Goal: Book appointment/travel/reservation

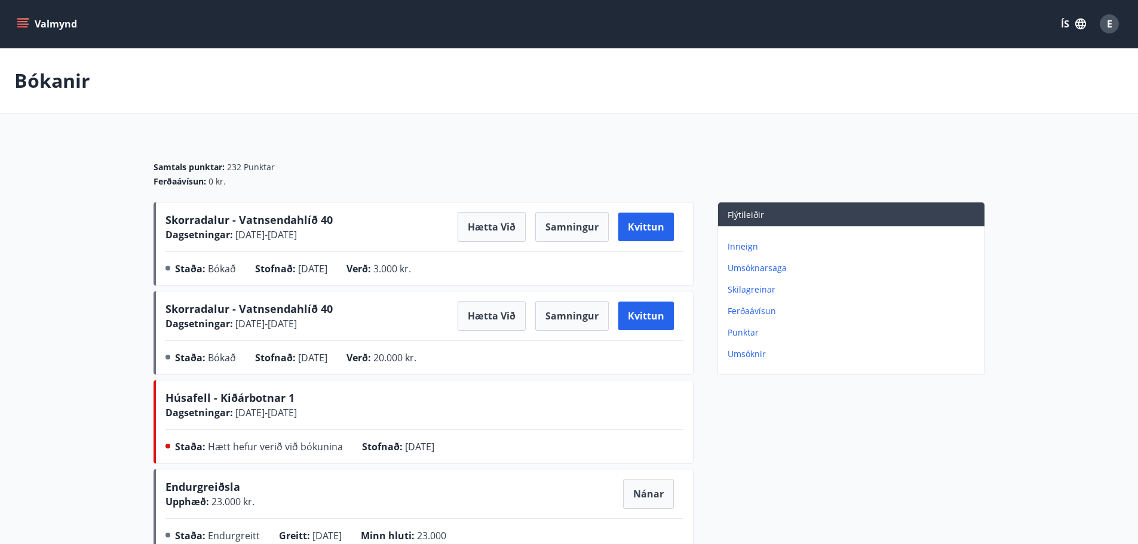
drag, startPoint x: 918, startPoint y: 468, endPoint x: 882, endPoint y: 446, distance: 42.1
click at [918, 468] on div "Flýtileiðir Inneign Umsóknarsaga Skilagreinar Ferðaávísun Punktar Umsóknir" at bounding box center [840, 380] width 292 height 356
click at [17, 19] on icon "menu" at bounding box center [23, 24] width 12 height 12
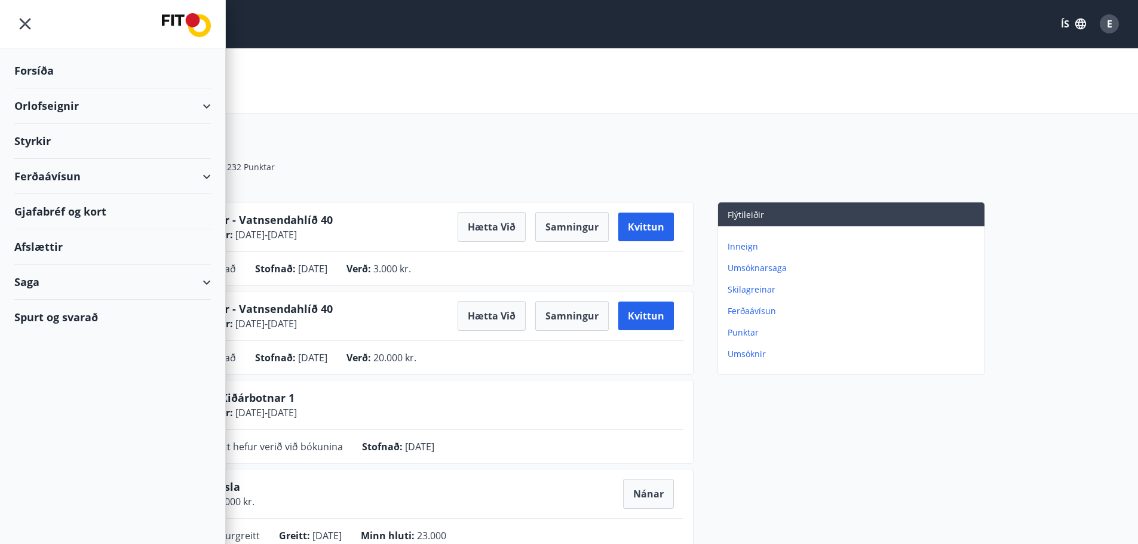
click at [41, 108] on div "Orlofseignir" at bounding box center [112, 105] width 197 height 35
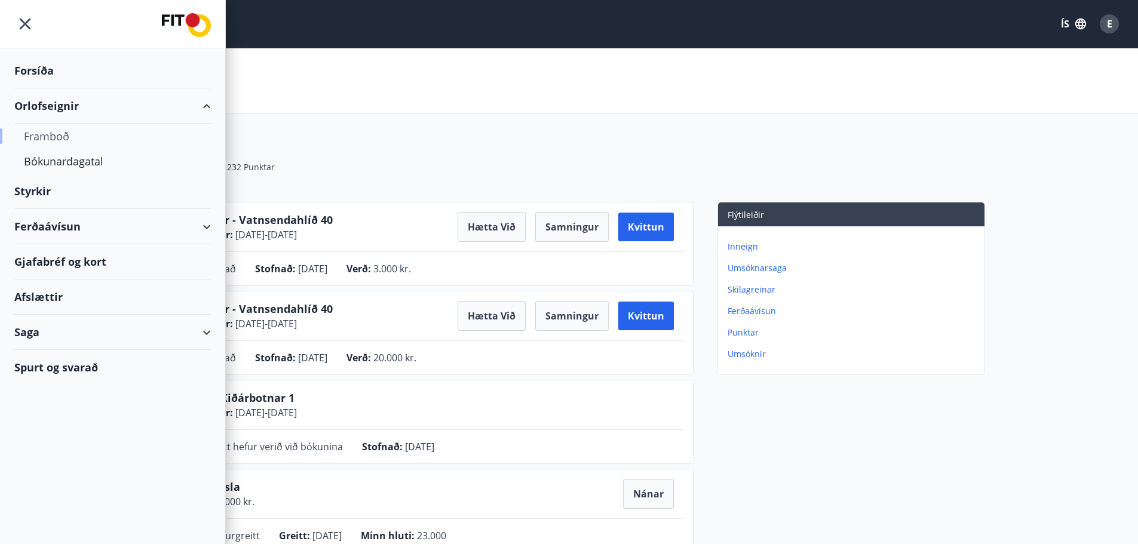
click at [48, 137] on div "Framboð" at bounding box center [112, 136] width 177 height 25
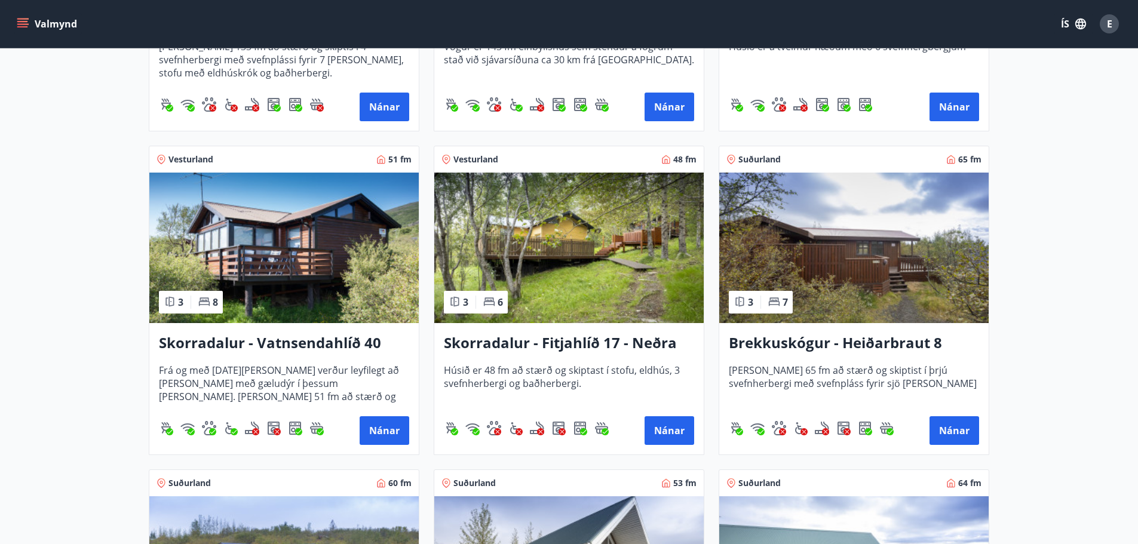
scroll to position [1434, 0]
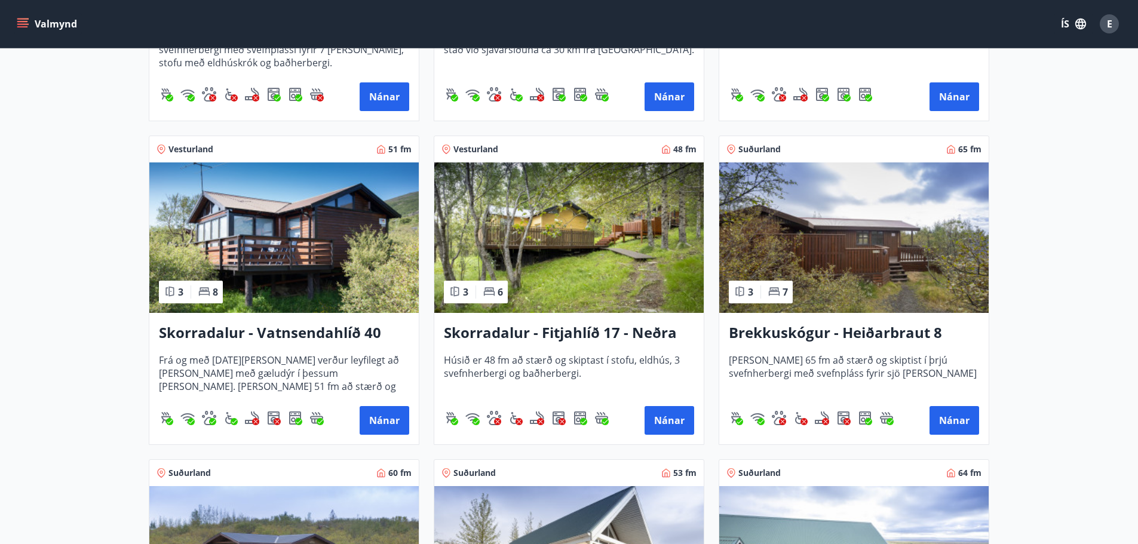
click at [239, 330] on h3 "Skorradalur - Vatnsendahlíð 40" at bounding box center [284, 334] width 250 height 22
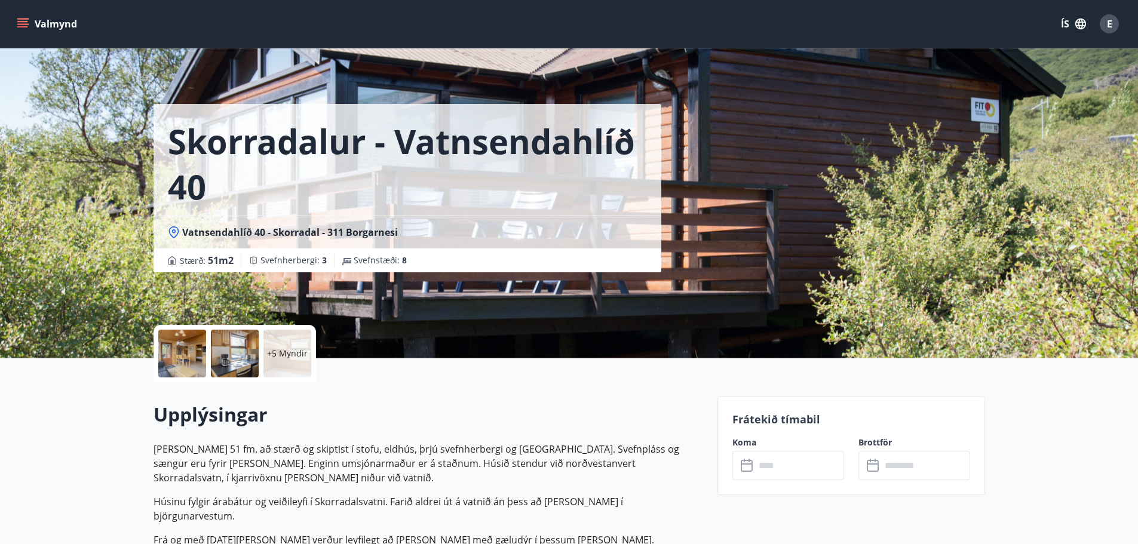
click at [177, 357] on div at bounding box center [182, 354] width 48 height 48
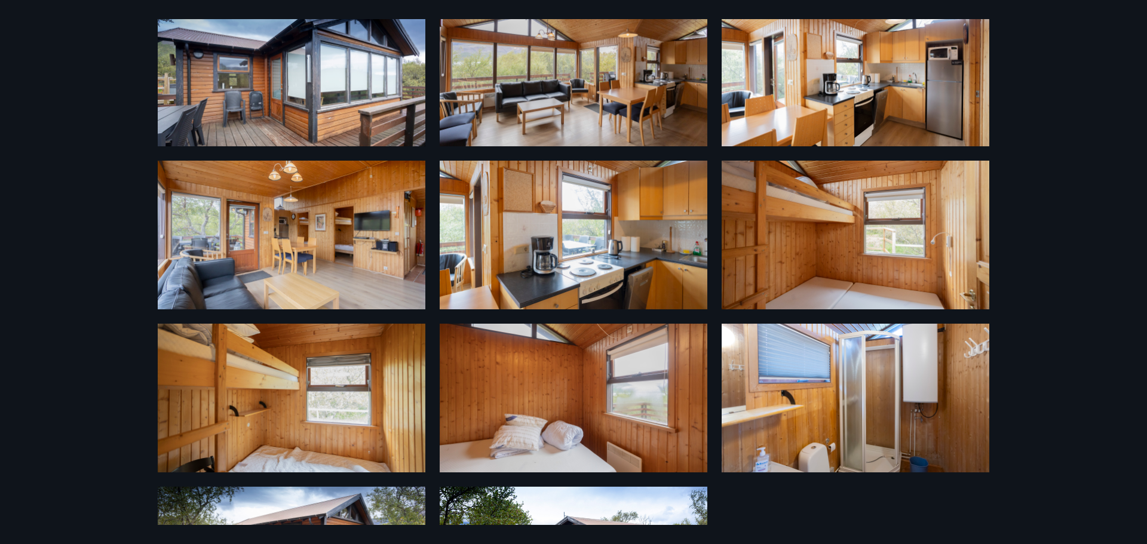
scroll to position [66, 0]
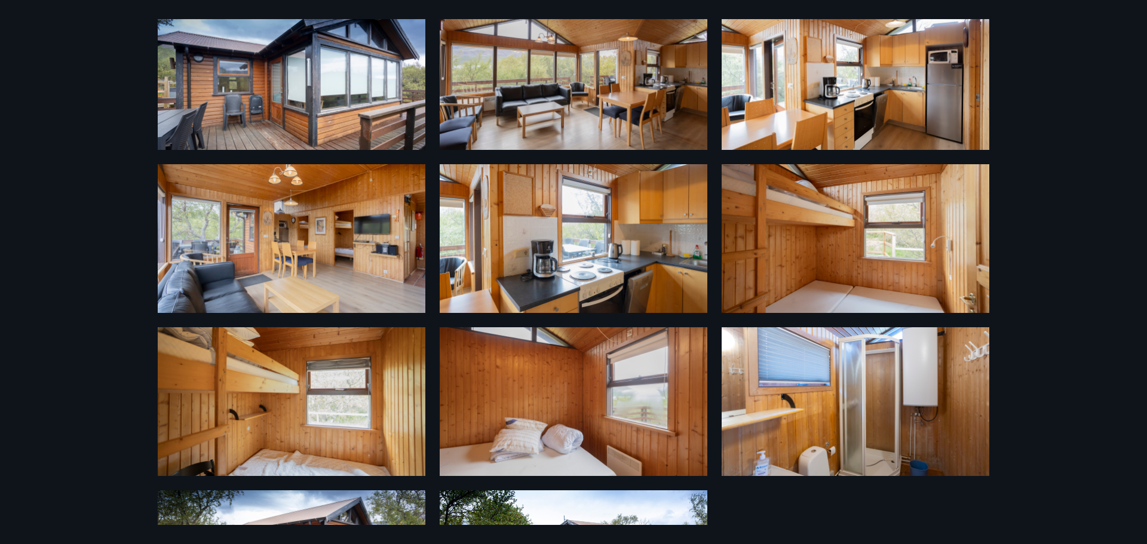
click at [805, 228] on img at bounding box center [856, 238] width 268 height 149
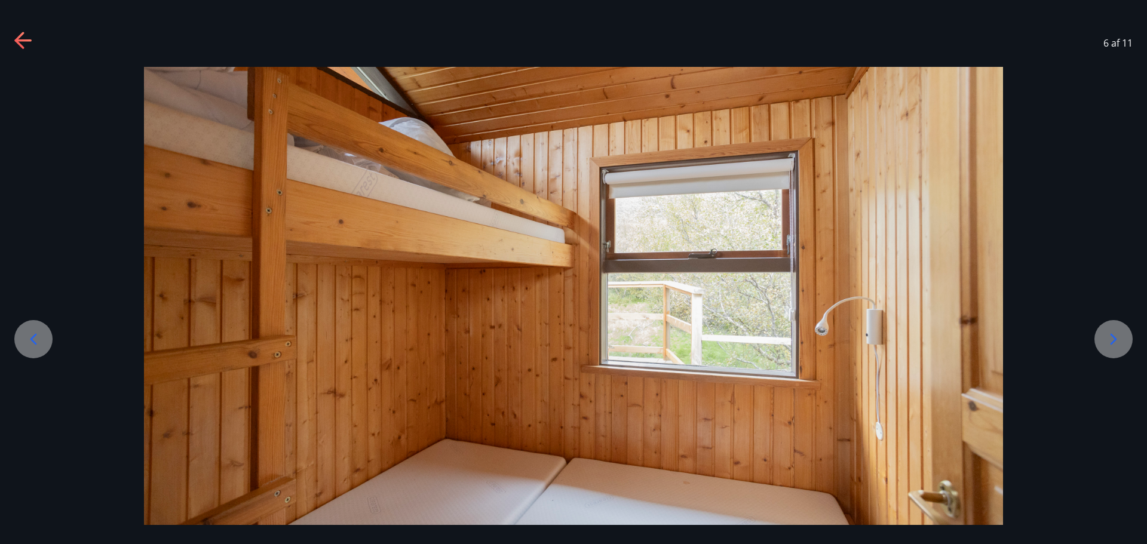
scroll to position [19, 0]
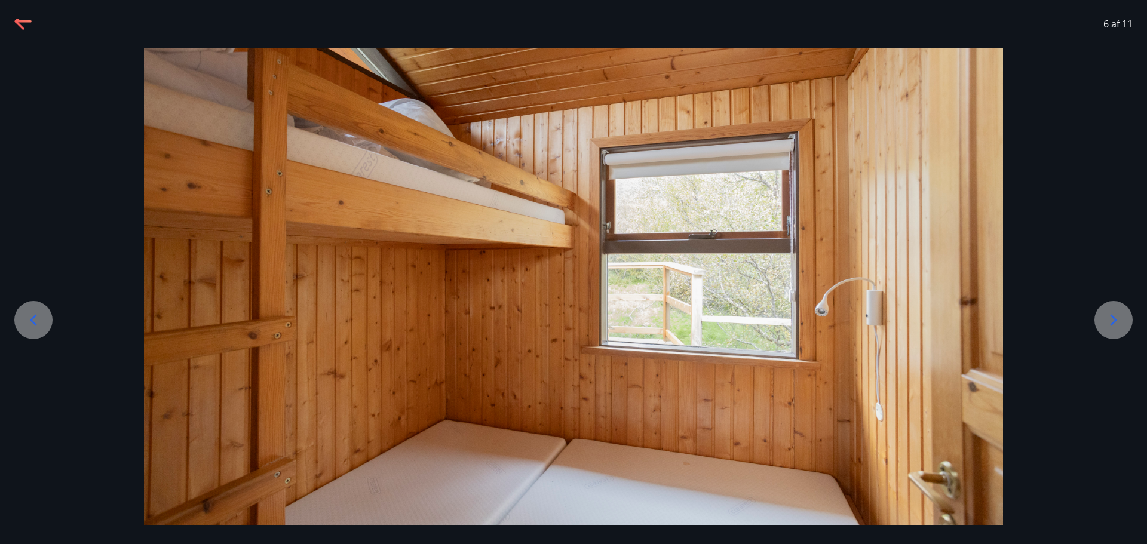
click at [1119, 323] on icon at bounding box center [1113, 320] width 19 height 19
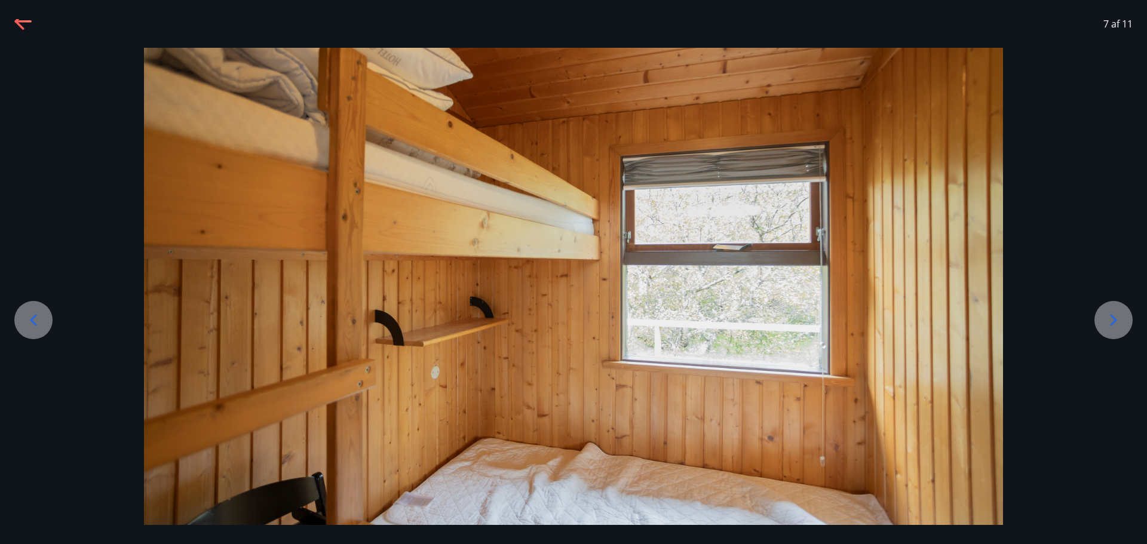
click at [30, 327] on icon at bounding box center [33, 320] width 19 height 19
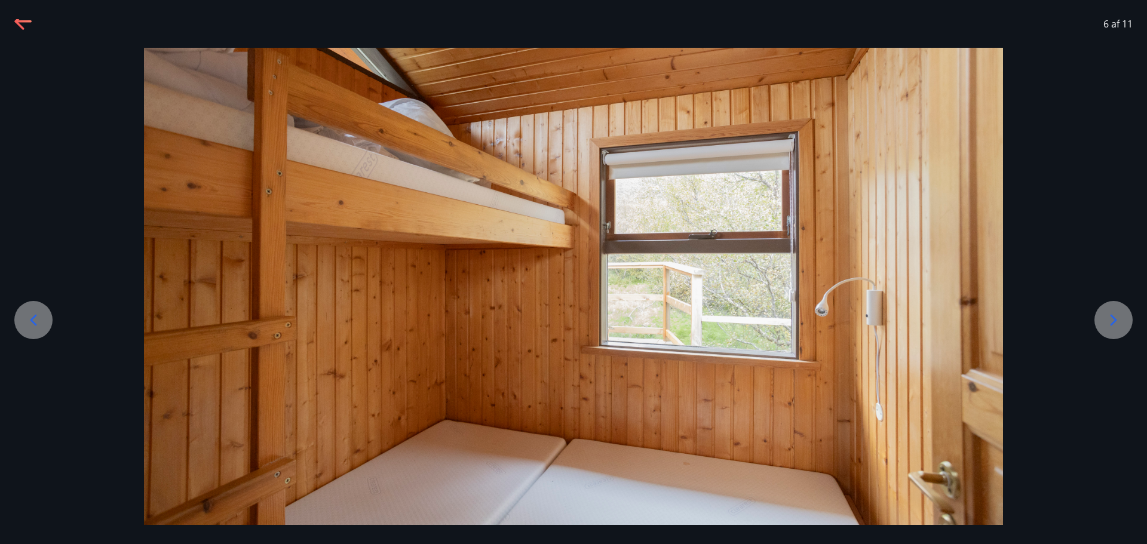
click at [1118, 317] on icon at bounding box center [1113, 320] width 19 height 19
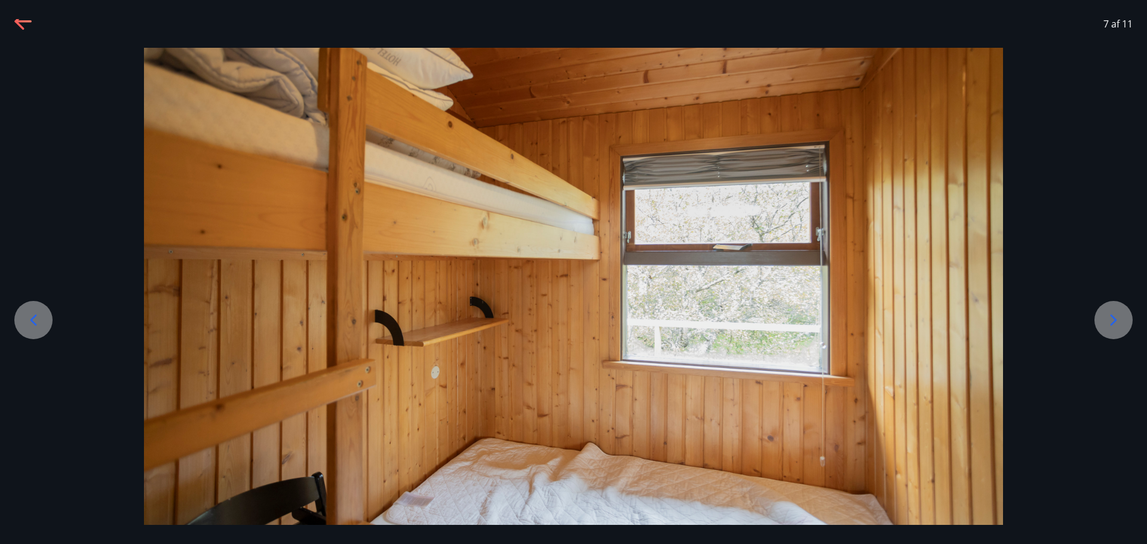
click at [1118, 317] on icon at bounding box center [1113, 320] width 19 height 19
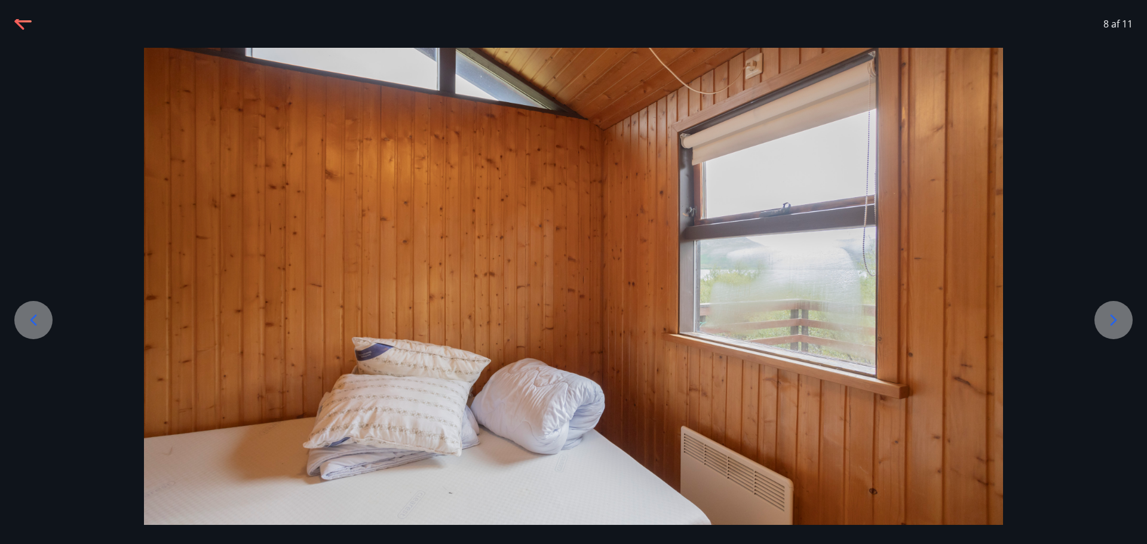
click at [1118, 317] on icon at bounding box center [1113, 320] width 19 height 19
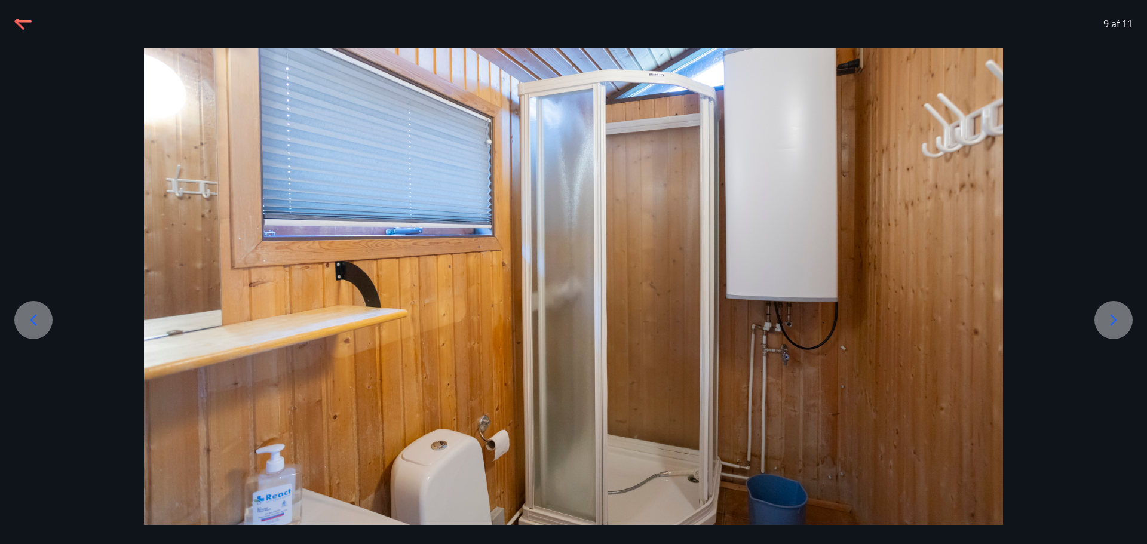
click at [1118, 317] on icon at bounding box center [1113, 320] width 19 height 19
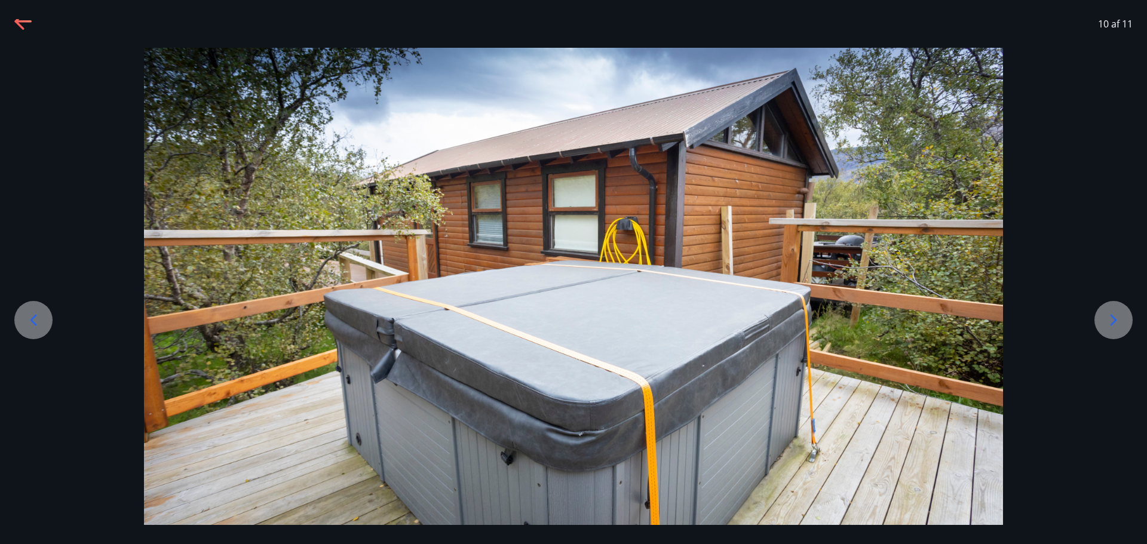
click at [1118, 317] on icon at bounding box center [1113, 320] width 19 height 19
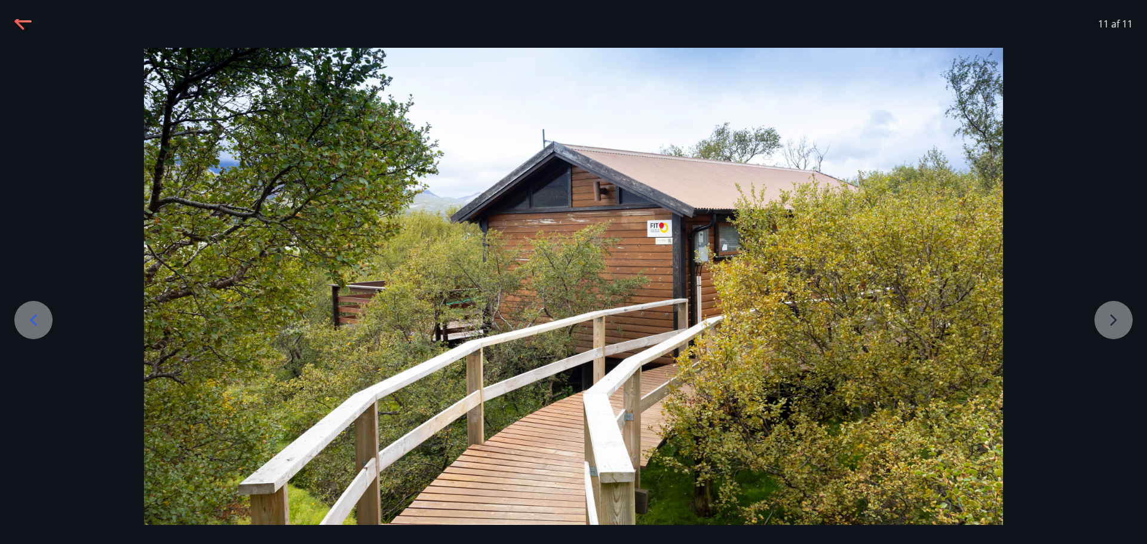
click at [1118, 317] on div at bounding box center [573, 289] width 1147 height 483
click at [1102, 313] on div at bounding box center [573, 289] width 1147 height 483
click at [23, 16] on div "11 af 11" at bounding box center [573, 272] width 1147 height 544
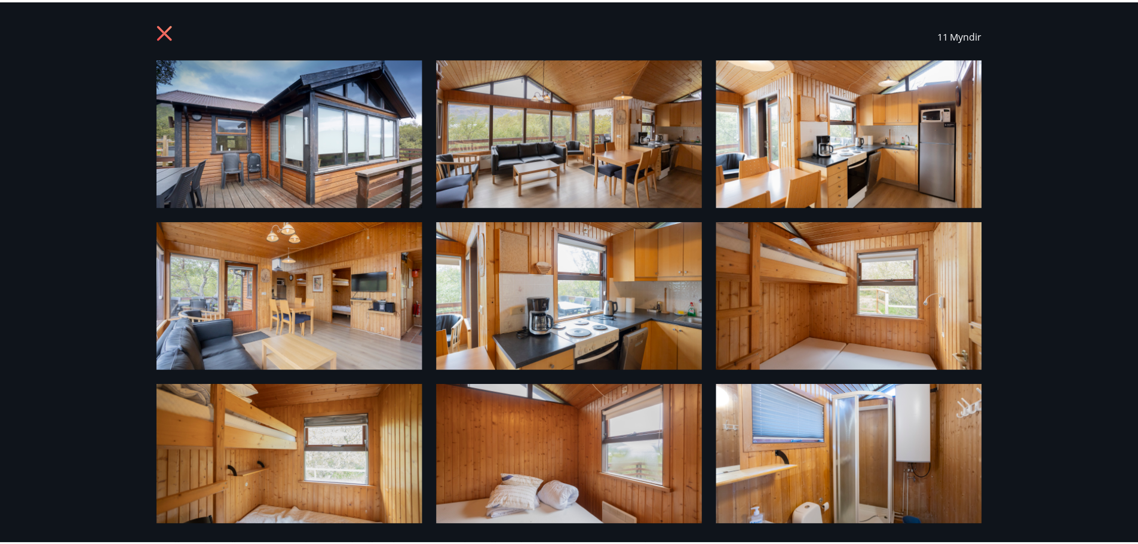
scroll to position [0, 0]
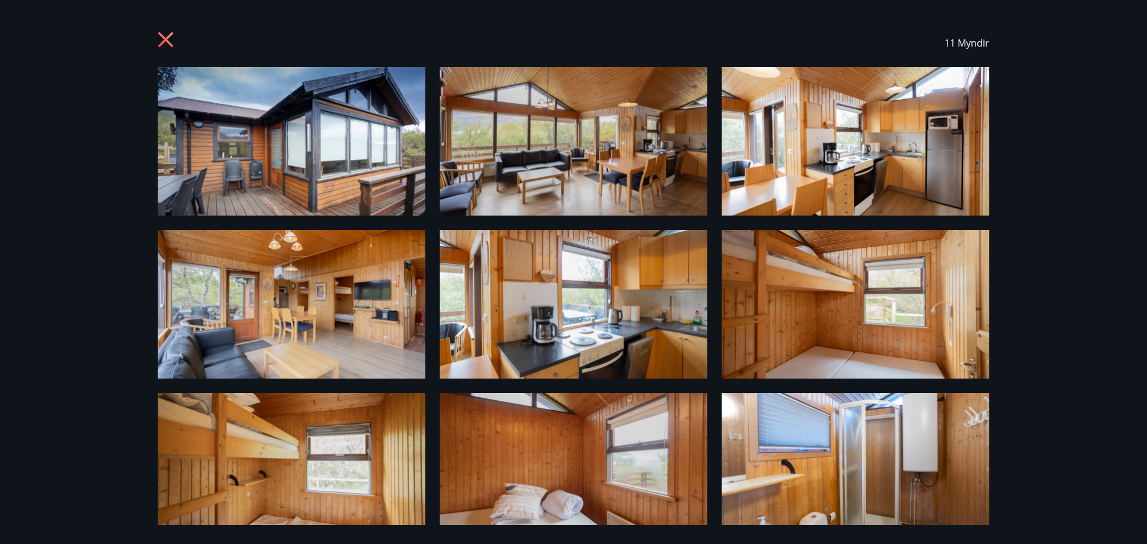
click at [156, 37] on div "11 Myndir" at bounding box center [573, 43] width 860 height 48
click at [167, 38] on icon at bounding box center [165, 39] width 15 height 15
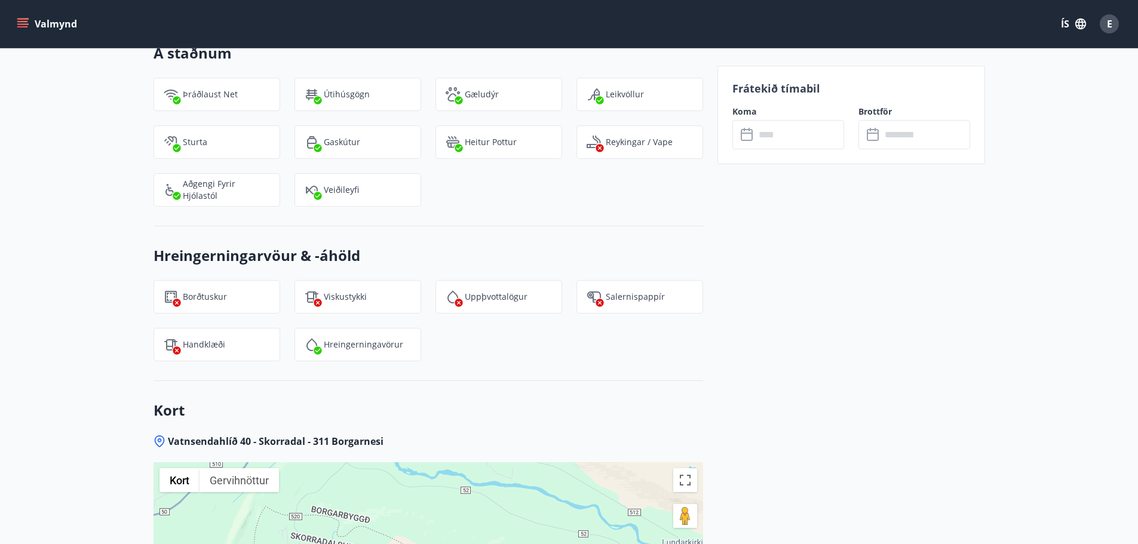
scroll to position [1493, 0]
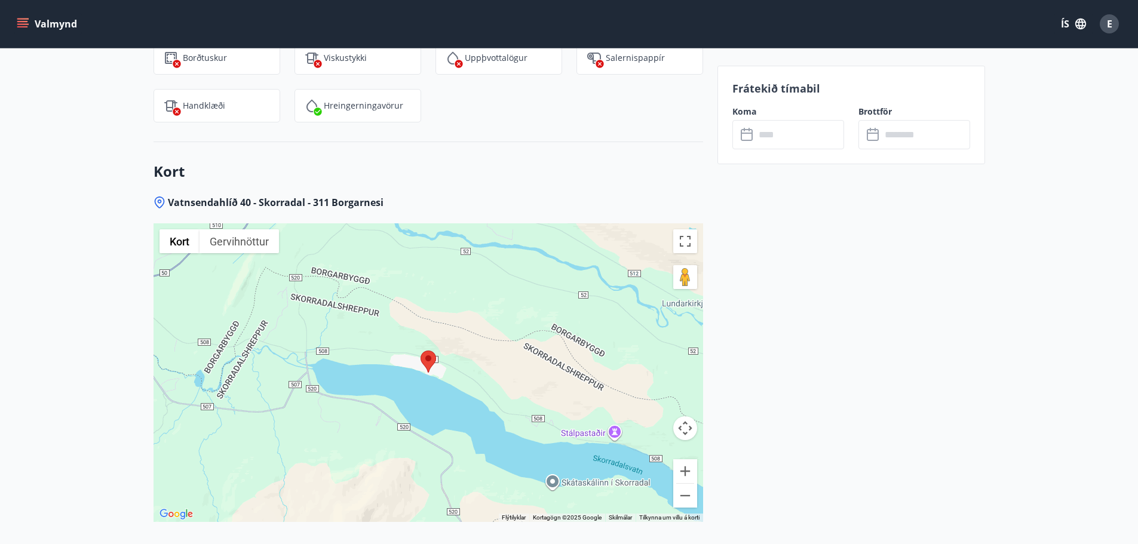
click at [519, 372] on div at bounding box center [429, 372] width 550 height 299
click at [683, 229] on button "Breyta yfirsýn á öllum skjánum" at bounding box center [685, 241] width 24 height 24
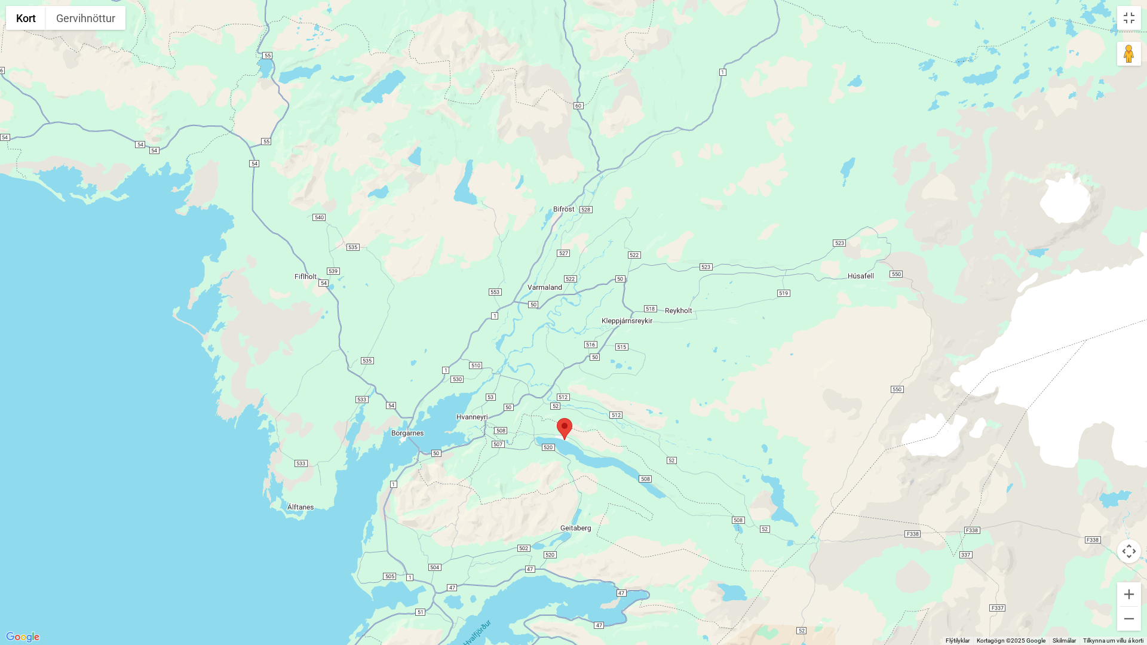
drag, startPoint x: 563, startPoint y: 505, endPoint x: 560, endPoint y: 492, distance: 13.5
click at [560, 492] on div at bounding box center [573, 322] width 1147 height 645
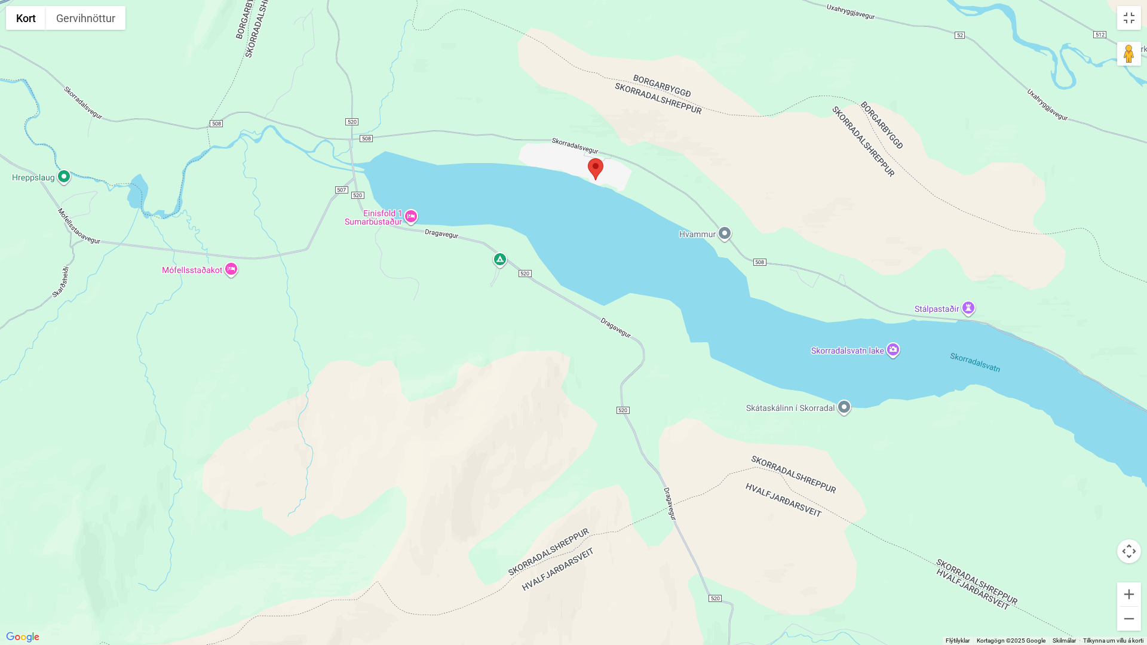
drag, startPoint x: 535, startPoint y: 283, endPoint x: 537, endPoint y: 388, distance: 105.8
click at [537, 388] on div at bounding box center [573, 322] width 1147 height 645
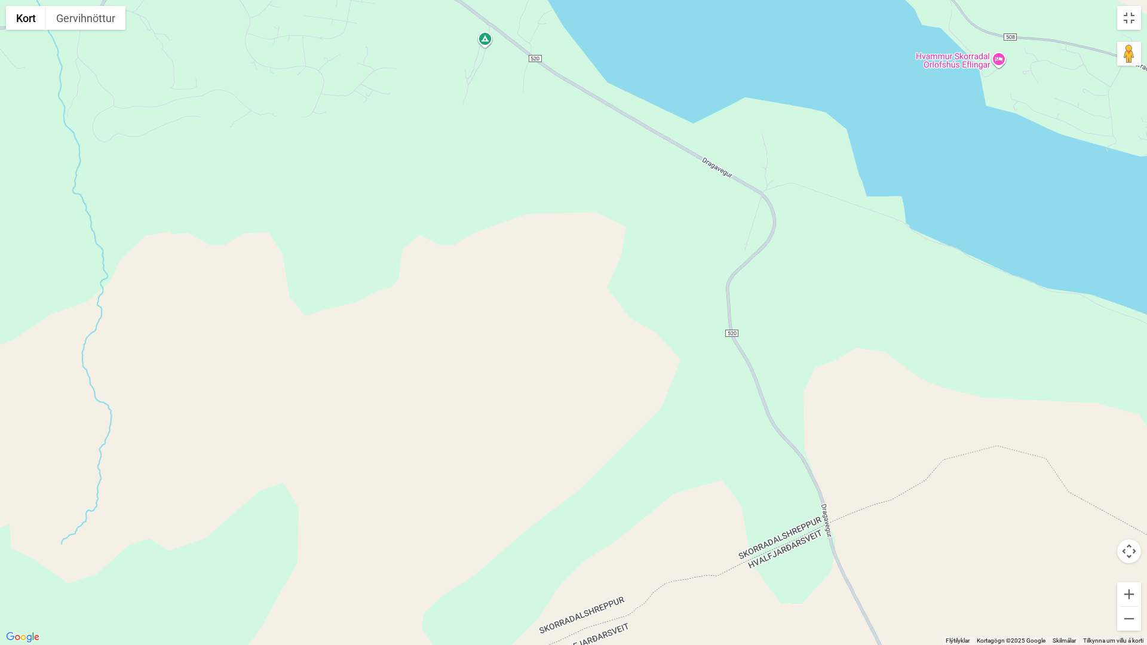
drag, startPoint x: 481, startPoint y: 341, endPoint x: 477, endPoint y: 349, distance: 9.4
click at [477, 349] on div at bounding box center [573, 322] width 1147 height 645
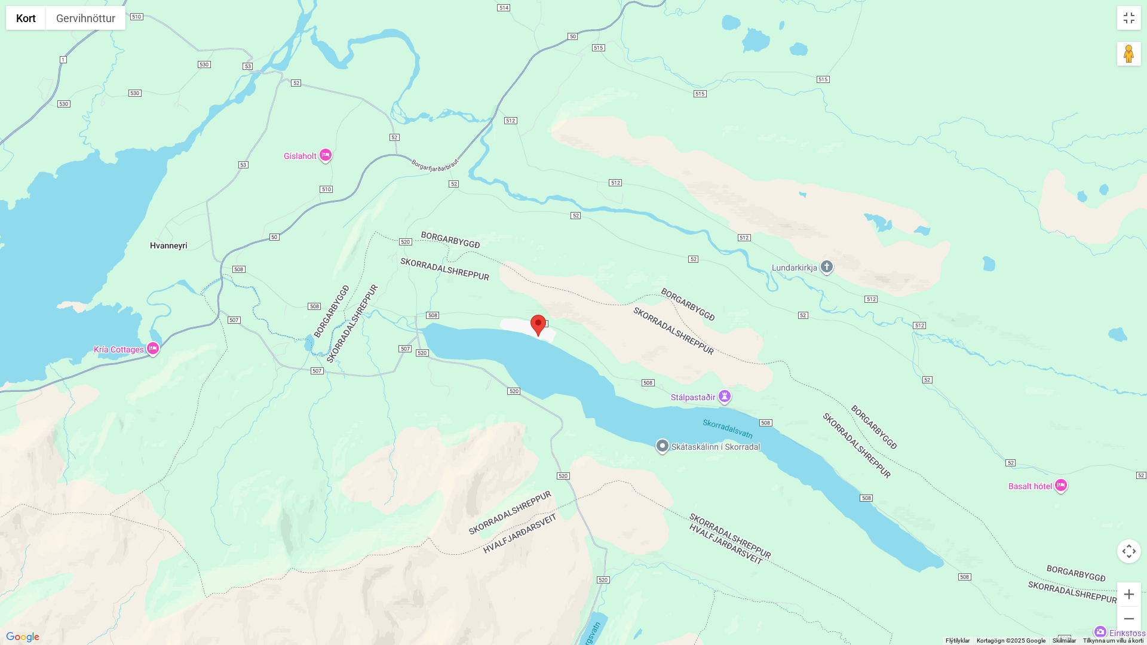
drag, startPoint x: 482, startPoint y: 333, endPoint x: 495, endPoint y: 460, distance: 127.9
click at [495, 460] on div at bounding box center [573, 322] width 1147 height 645
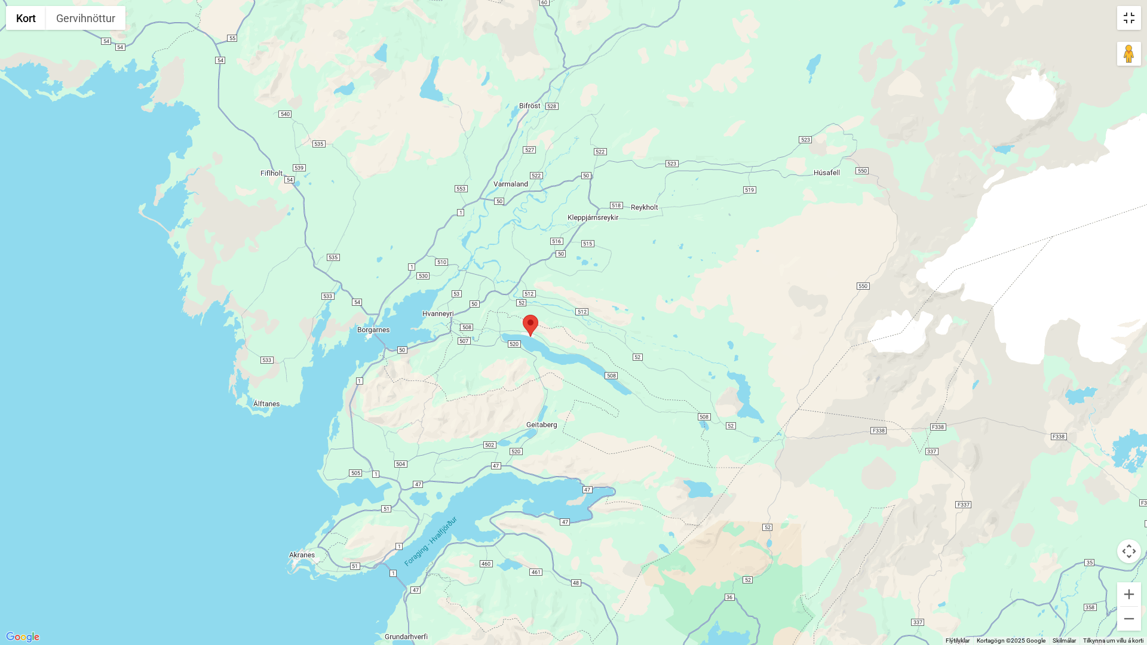
click at [1128, 21] on button "Breyta yfirsýn á öllum skjánum" at bounding box center [1129, 18] width 24 height 24
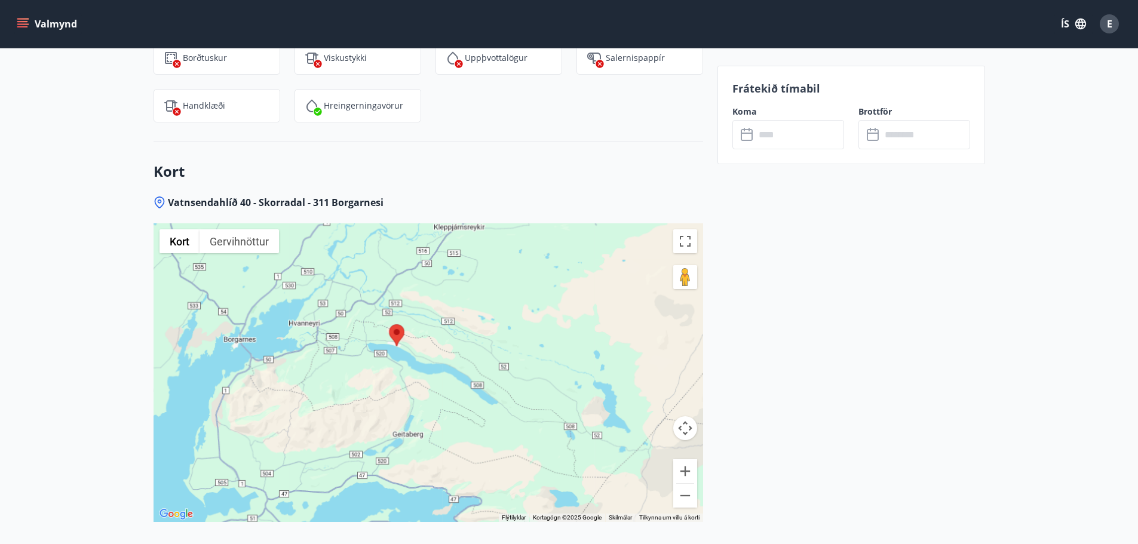
drag, startPoint x: 473, startPoint y: 363, endPoint x: 484, endPoint y: 318, distance: 46.1
click at [484, 318] on div at bounding box center [429, 372] width 550 height 299
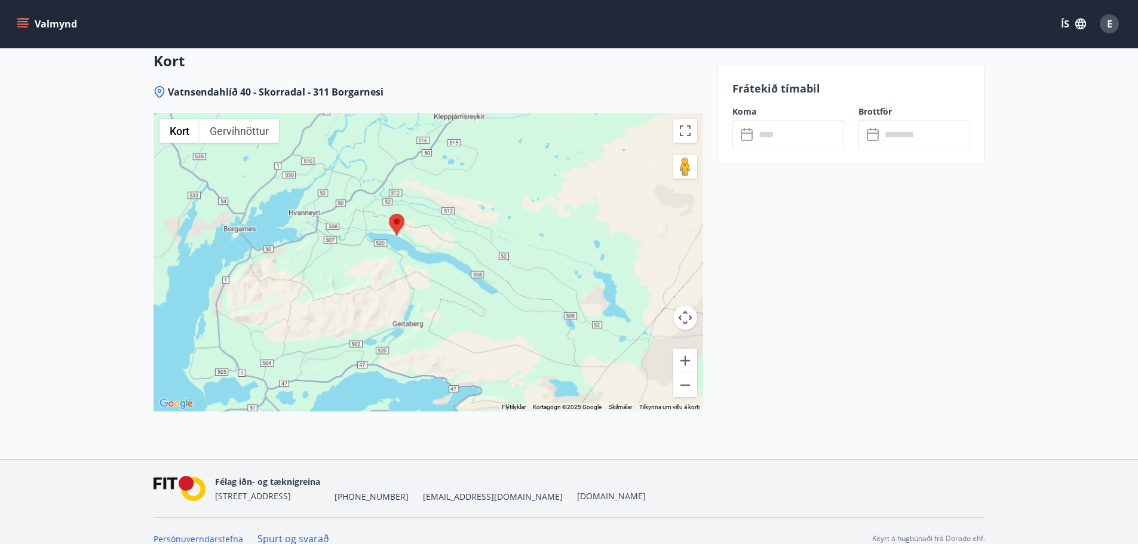
scroll to position [1605, 0]
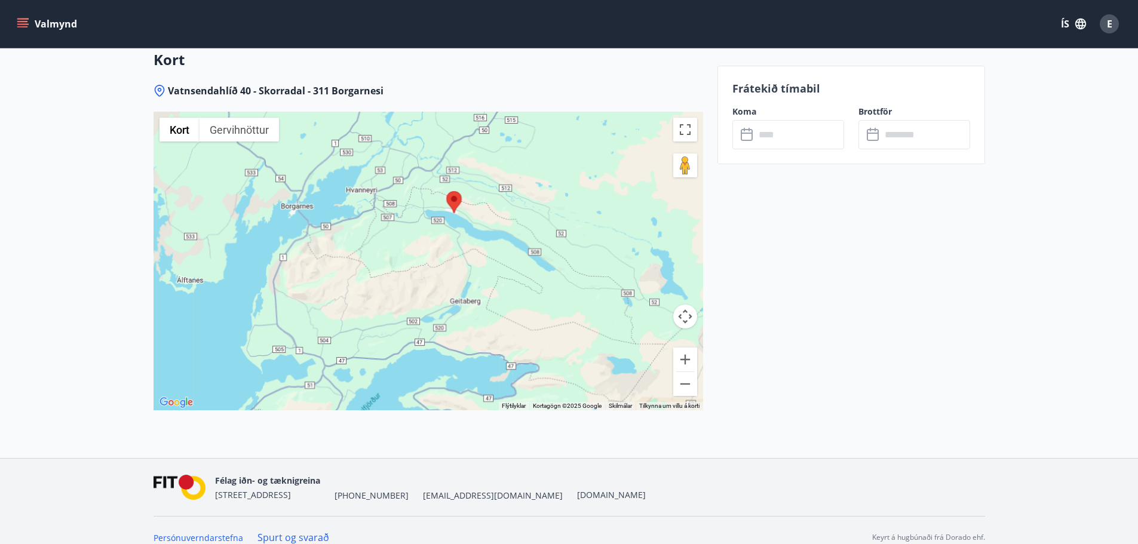
drag, startPoint x: 281, startPoint y: 335, endPoint x: 339, endPoint y: 310, distance: 62.4
click at [339, 310] on div at bounding box center [429, 261] width 550 height 299
